Goal: Task Accomplishment & Management: Manage account settings

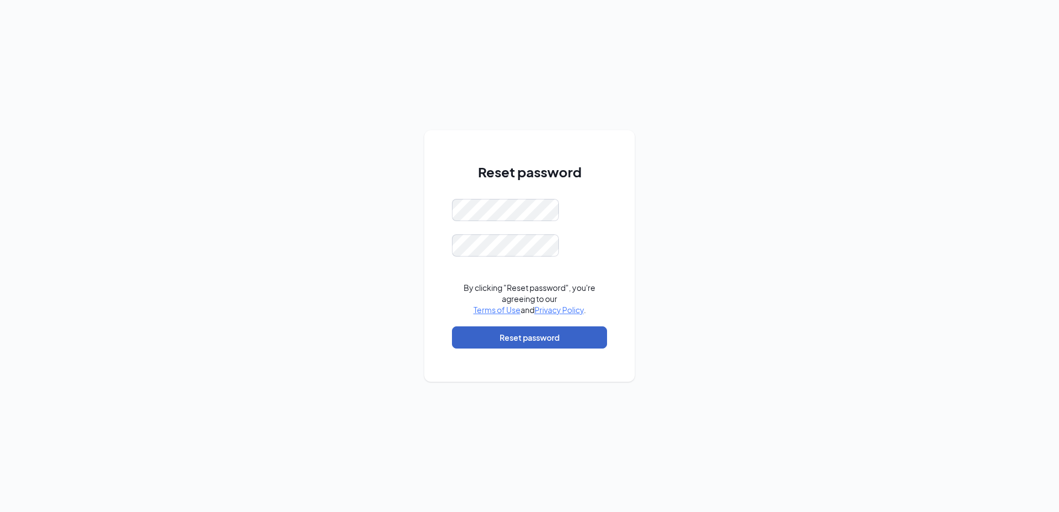
click at [520, 332] on button "Reset password" at bounding box center [529, 337] width 155 height 22
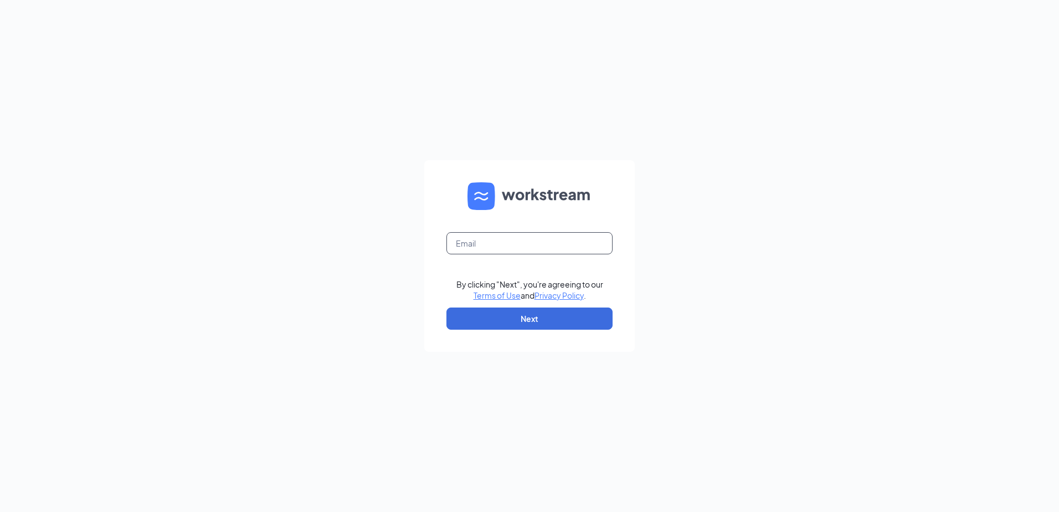
click at [526, 241] on input "text" at bounding box center [529, 243] width 166 height 22
